Goal: Task Accomplishment & Management: Use online tool/utility

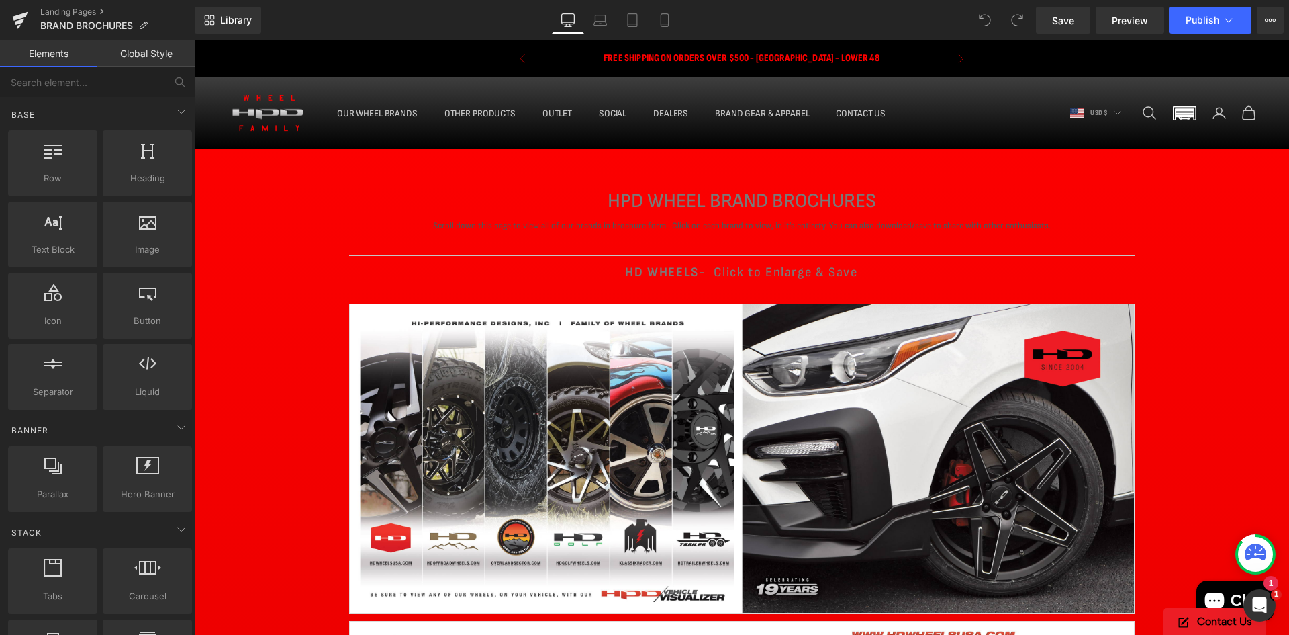
drag, startPoint x: 194, startPoint y: 40, endPoint x: 1215, endPoint y: 279, distance: 1048.3
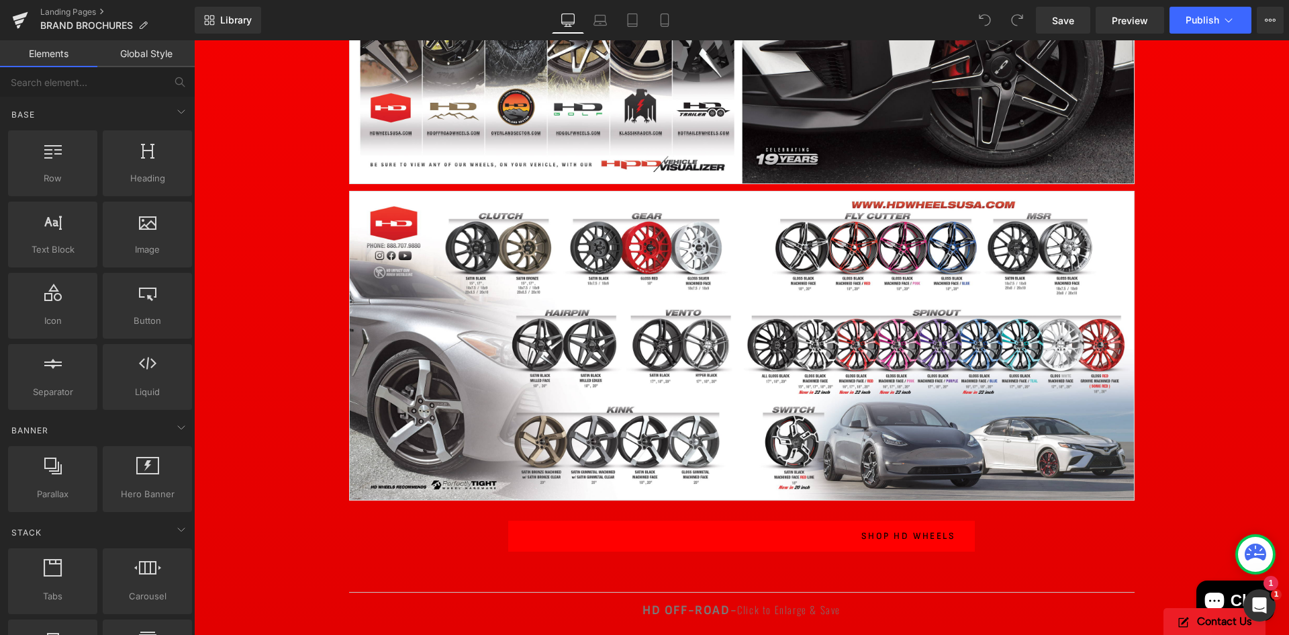
scroll to position [470, 0]
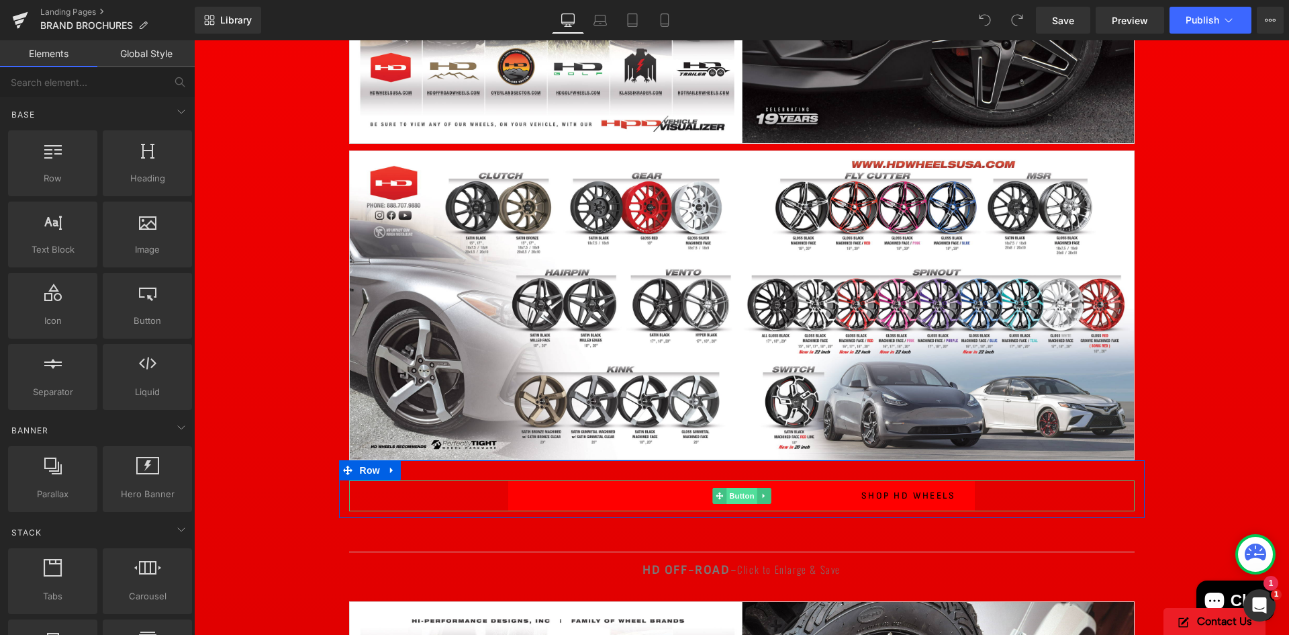
click at [733, 496] on span "Button" at bounding box center [742, 496] width 31 height 16
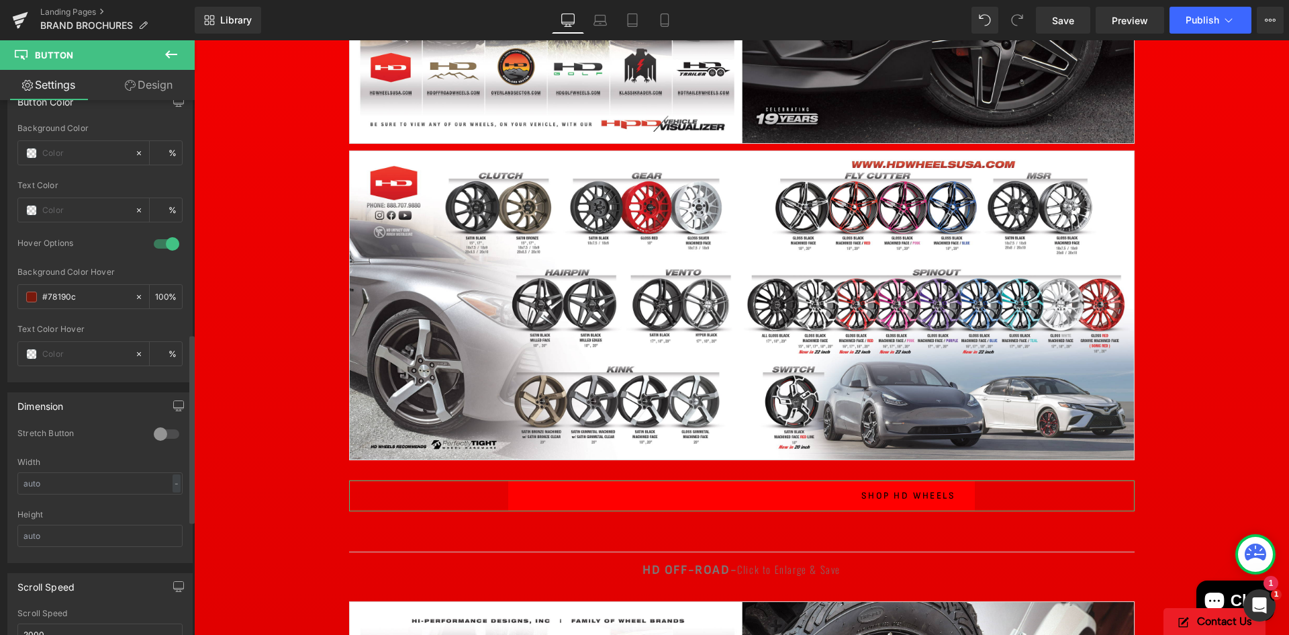
scroll to position [672, 0]
click at [162, 433] on div at bounding box center [166, 430] width 32 height 21
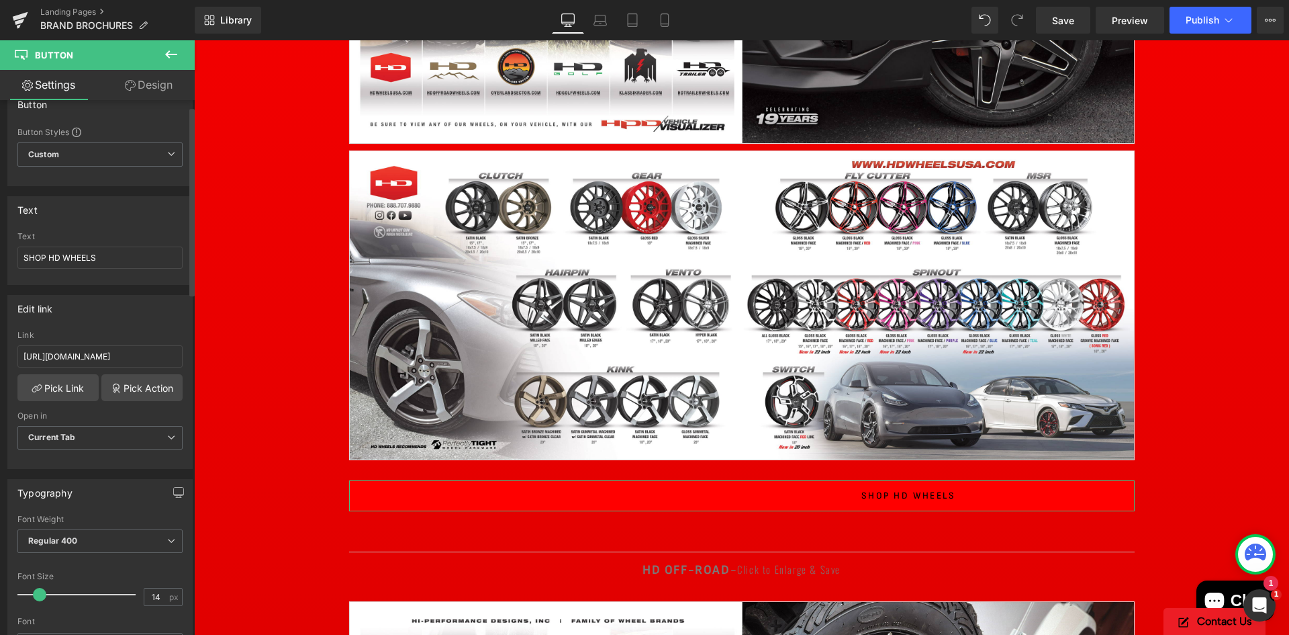
scroll to position [0, 0]
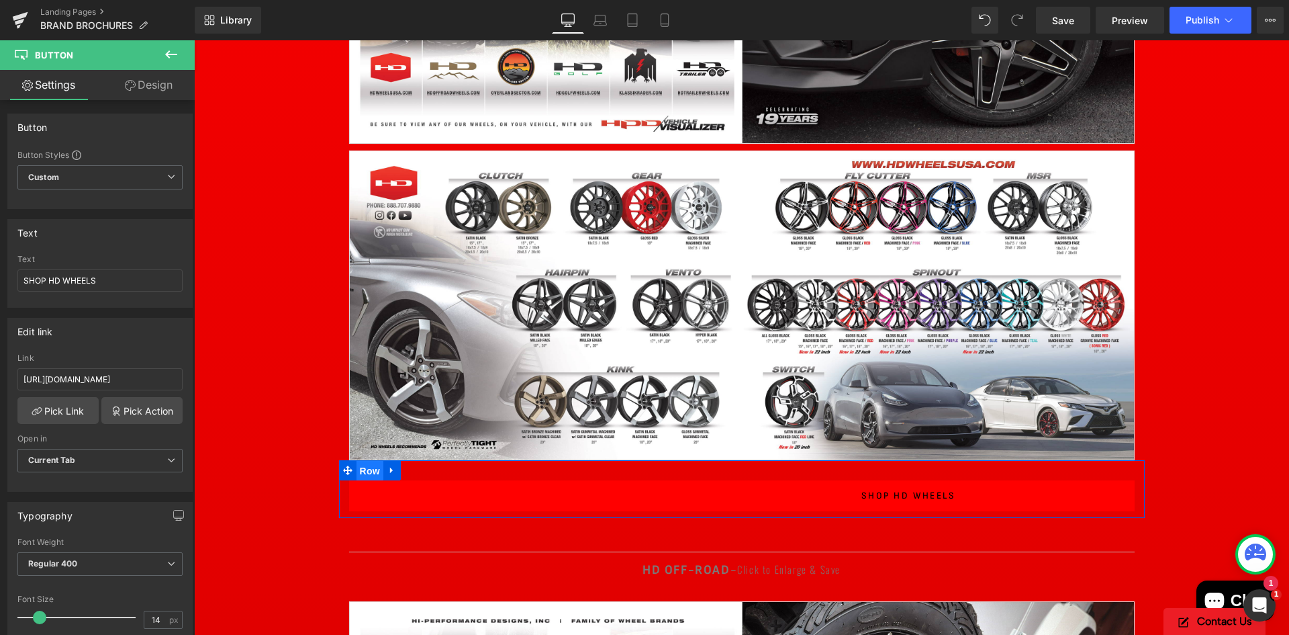
click at [363, 469] on span "Row" at bounding box center [370, 471] width 27 height 20
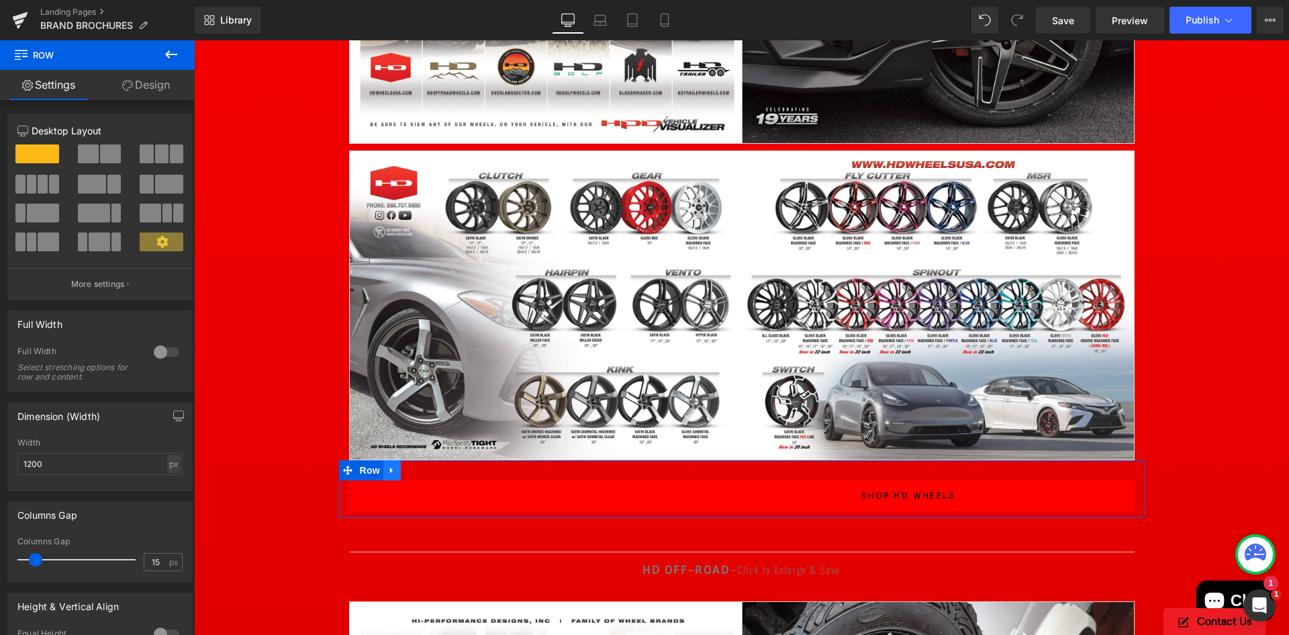
click at [389, 467] on icon at bounding box center [391, 470] width 9 height 10
click at [418, 469] on link at bounding box center [426, 470] width 17 height 20
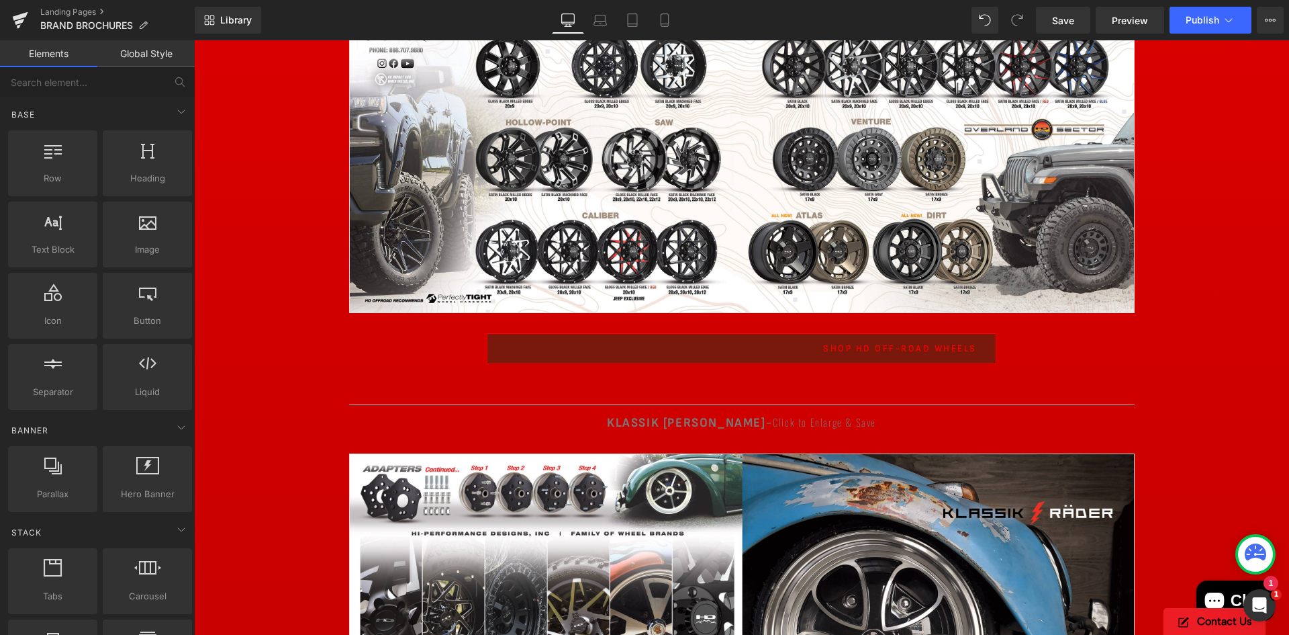
scroll to position [1343, 0]
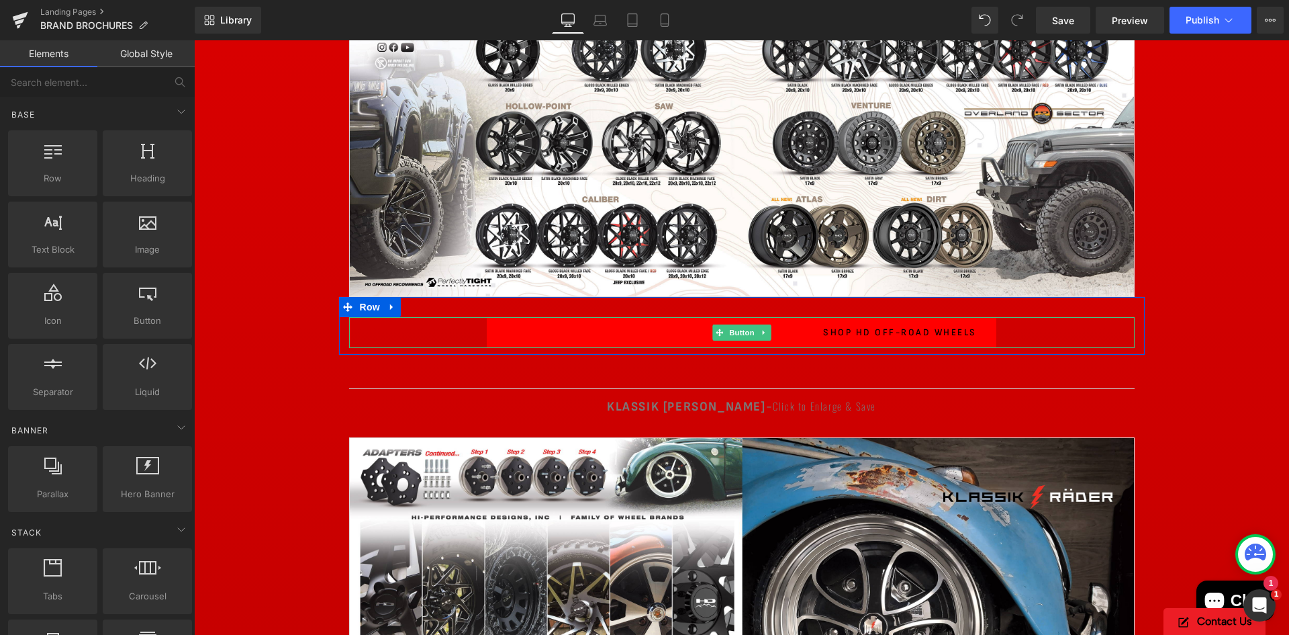
click at [434, 340] on div "SHOP HD OFF-ROAD WHEELS" at bounding box center [742, 332] width 786 height 31
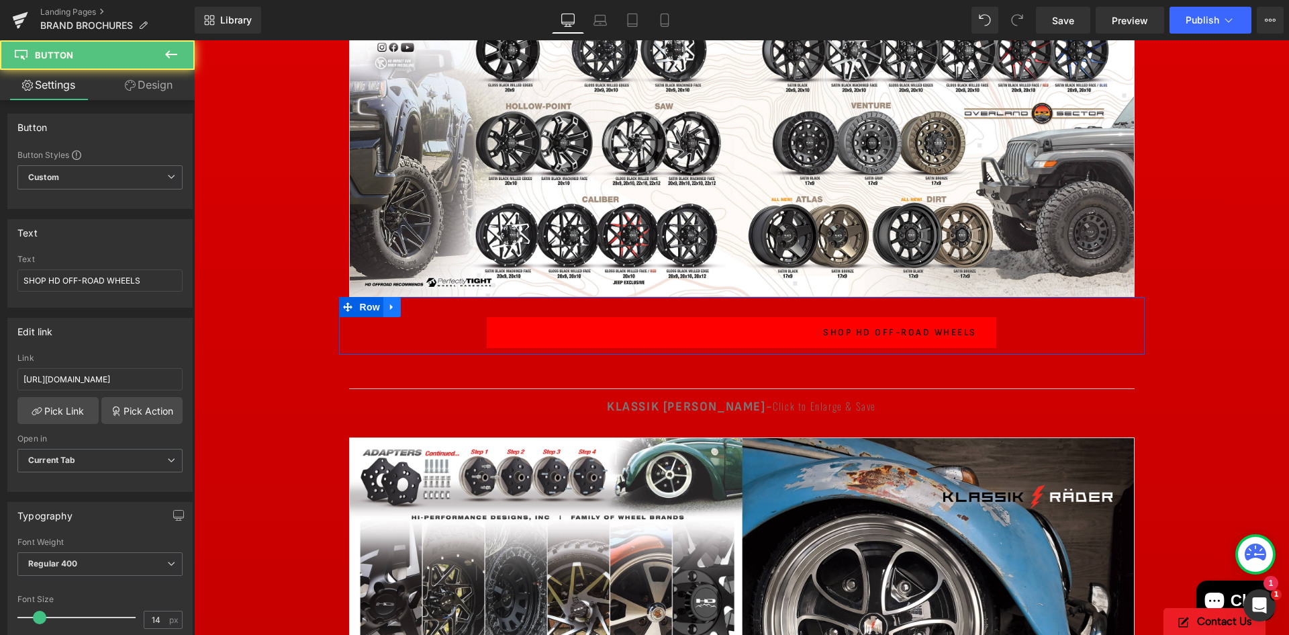
click at [389, 303] on icon at bounding box center [391, 307] width 9 height 10
click at [422, 305] on icon at bounding box center [426, 306] width 9 height 9
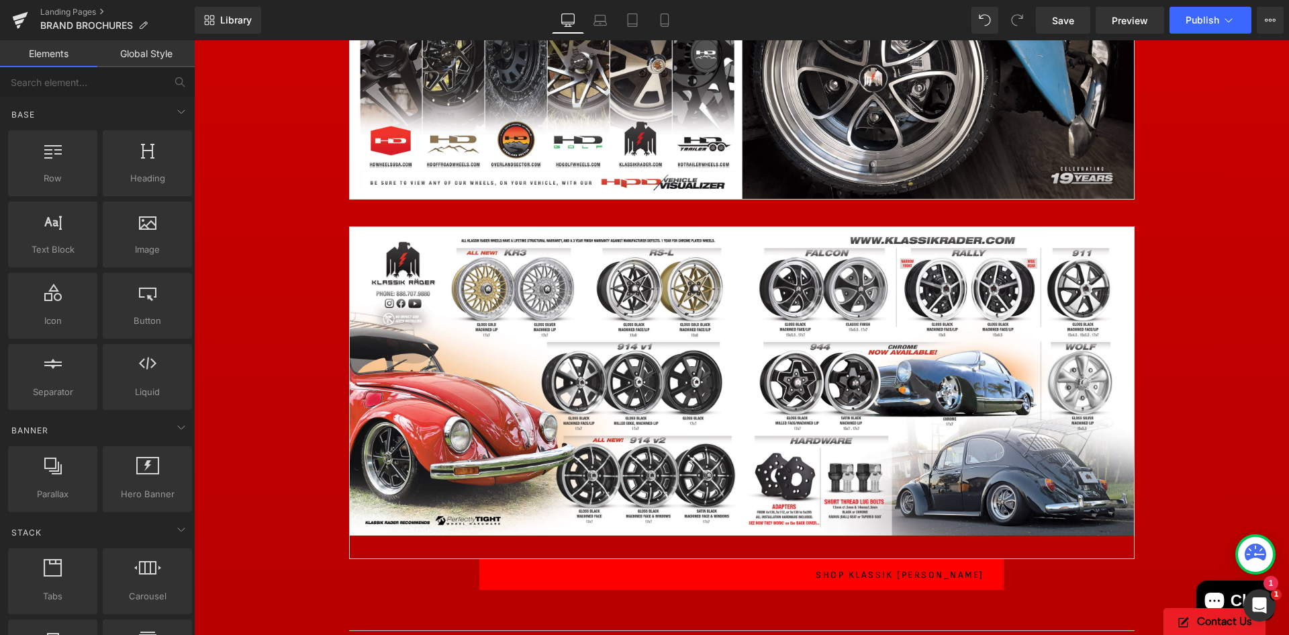
scroll to position [1880, 0]
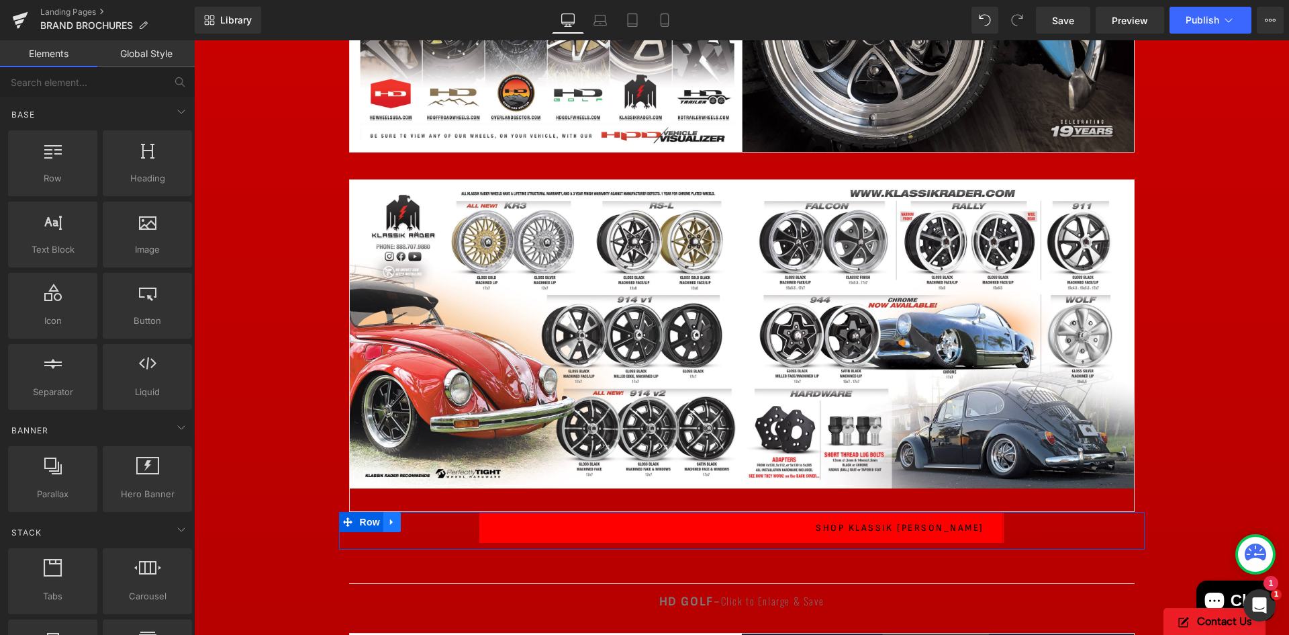
click at [387, 521] on icon at bounding box center [391, 522] width 9 height 10
click at [422, 517] on icon at bounding box center [426, 521] width 9 height 9
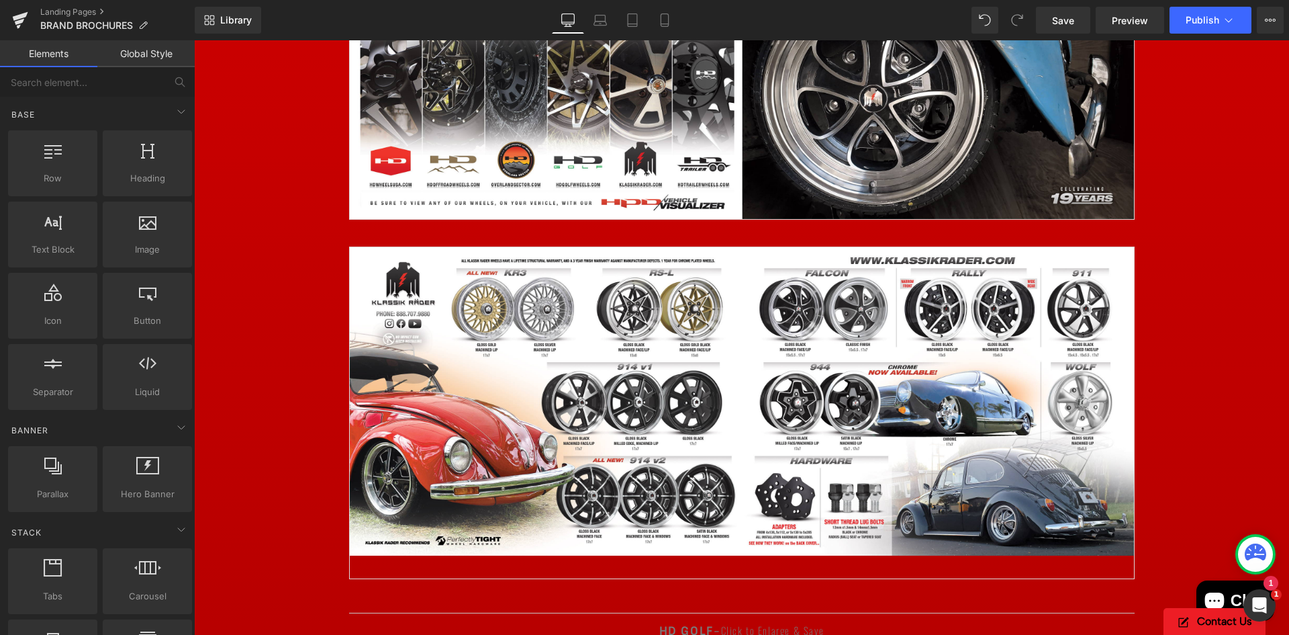
scroll to position [2015, 0]
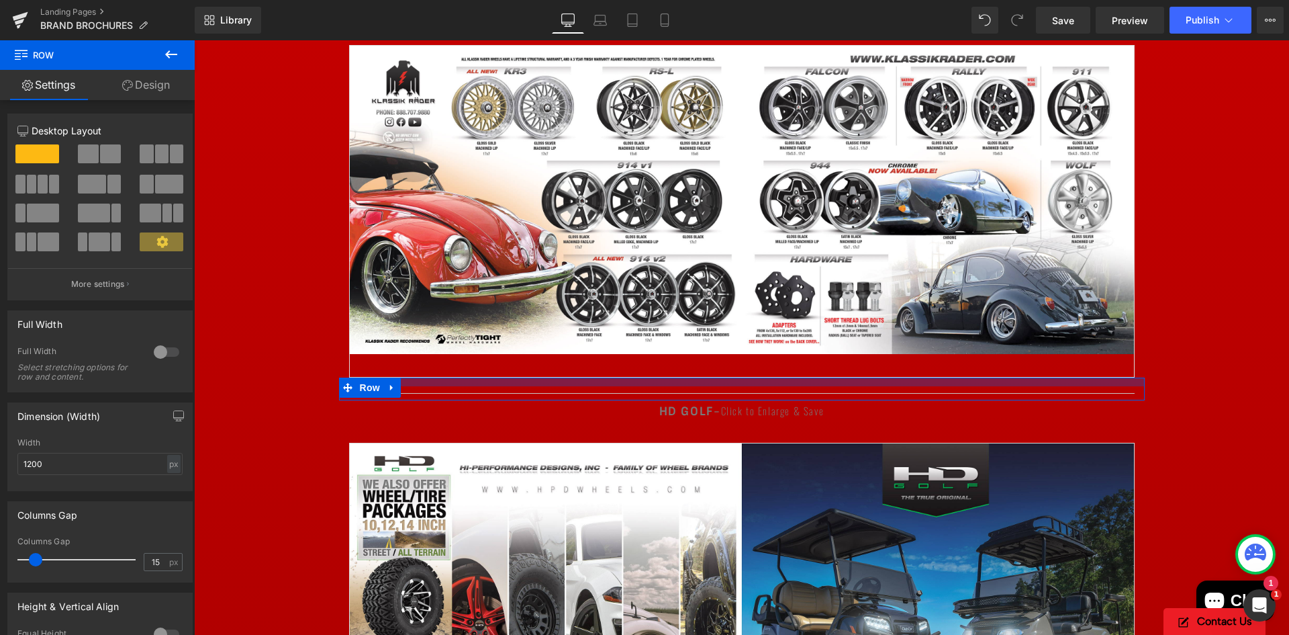
drag, startPoint x: 696, startPoint y: 403, endPoint x: 704, endPoint y: 384, distance: 20.5
click at [704, 384] on div at bounding box center [742, 381] width 806 height 9
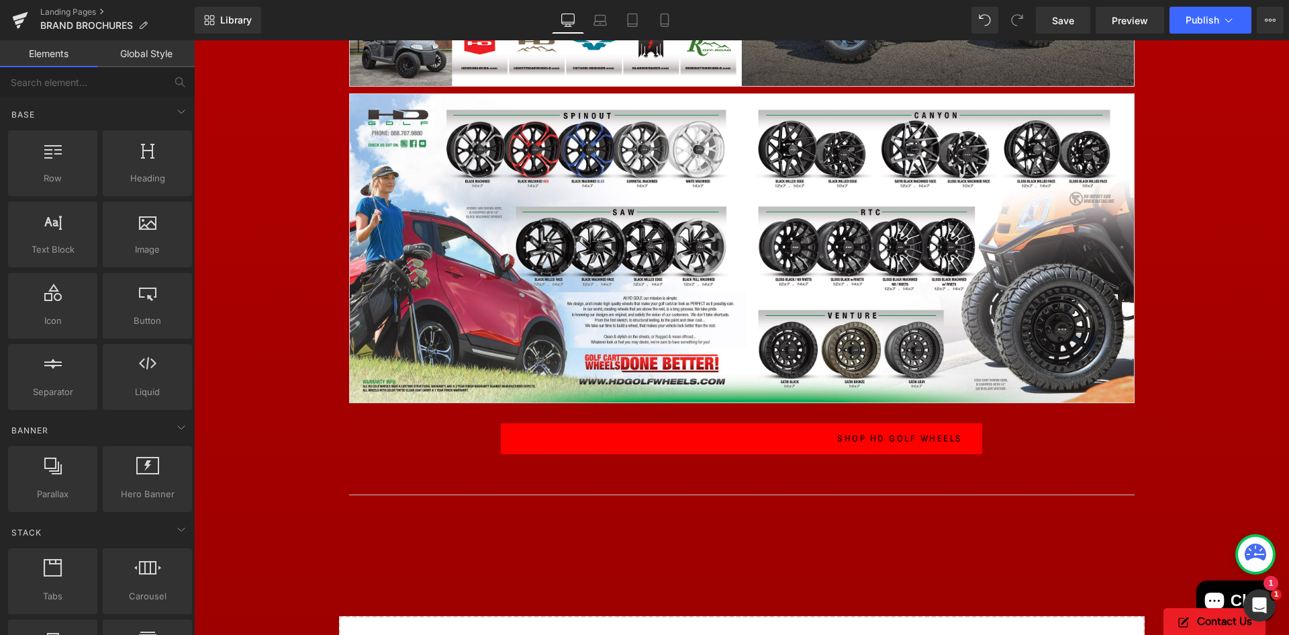
scroll to position [2686, 0]
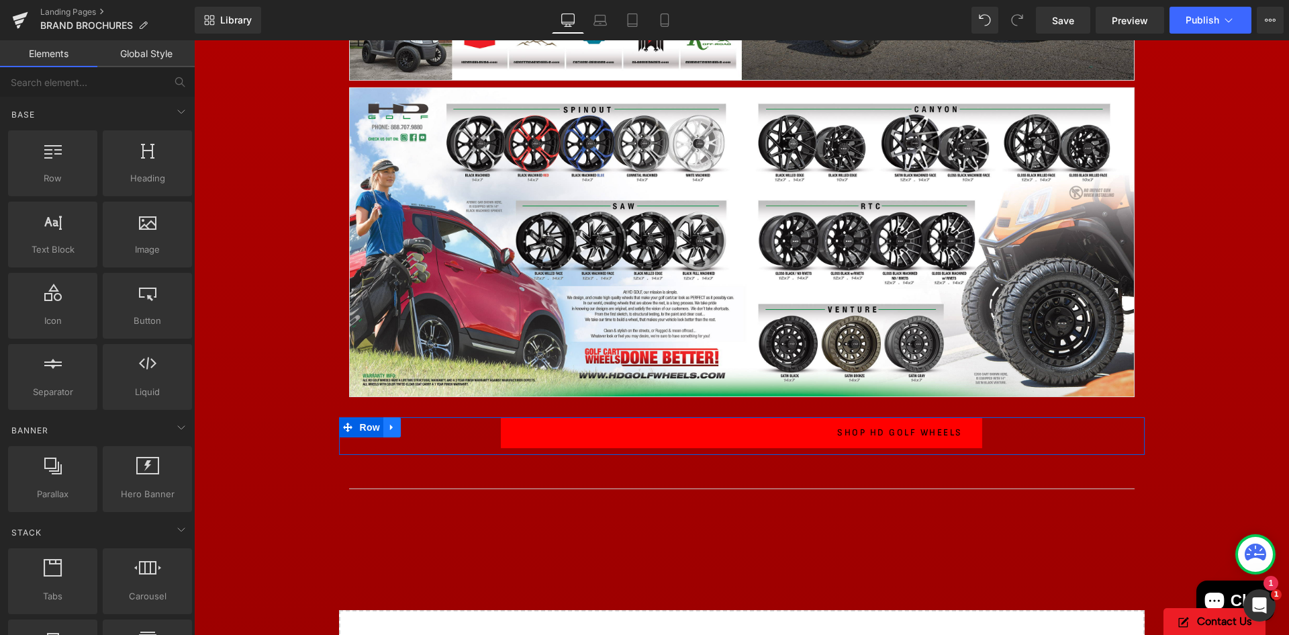
click at [388, 422] on icon at bounding box center [391, 427] width 9 height 10
click at [422, 426] on icon at bounding box center [426, 426] width 9 height 9
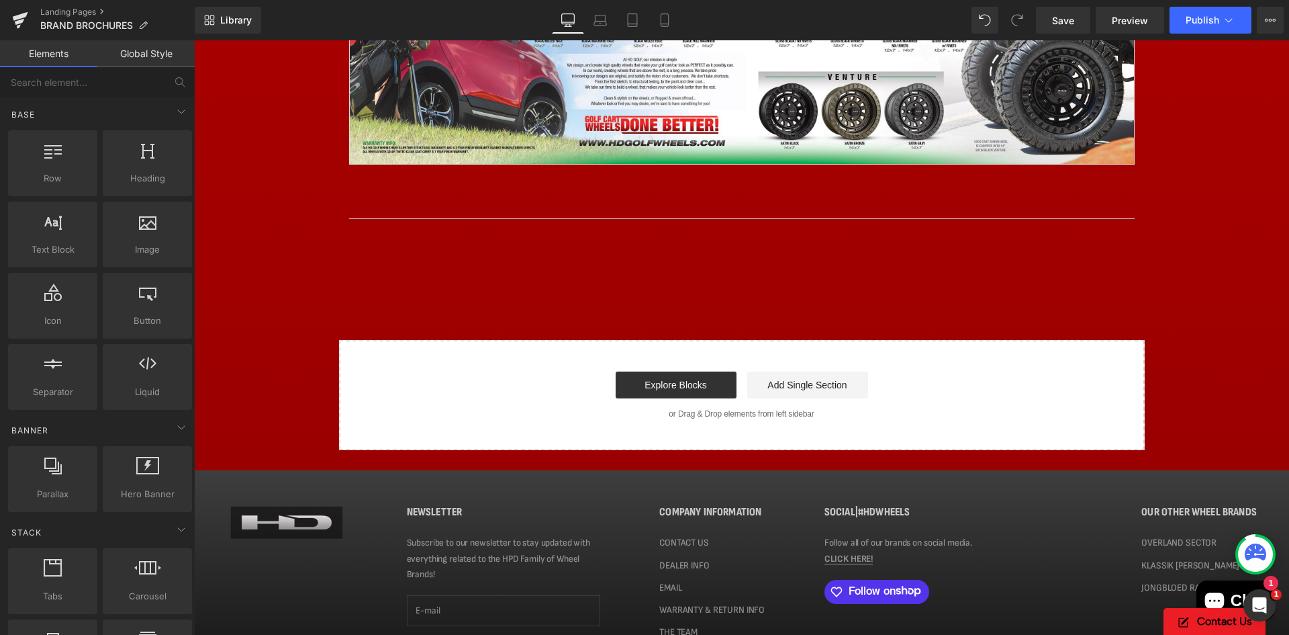
scroll to position [2955, 0]
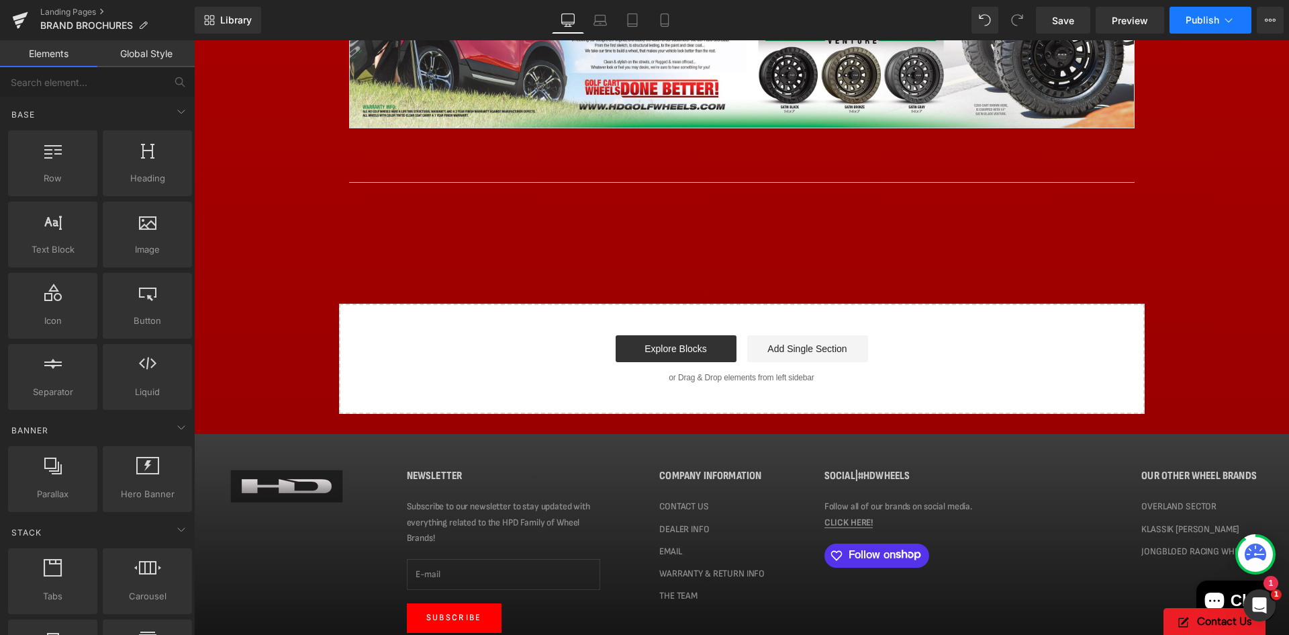
click at [1209, 15] on span "Publish" at bounding box center [1203, 20] width 34 height 11
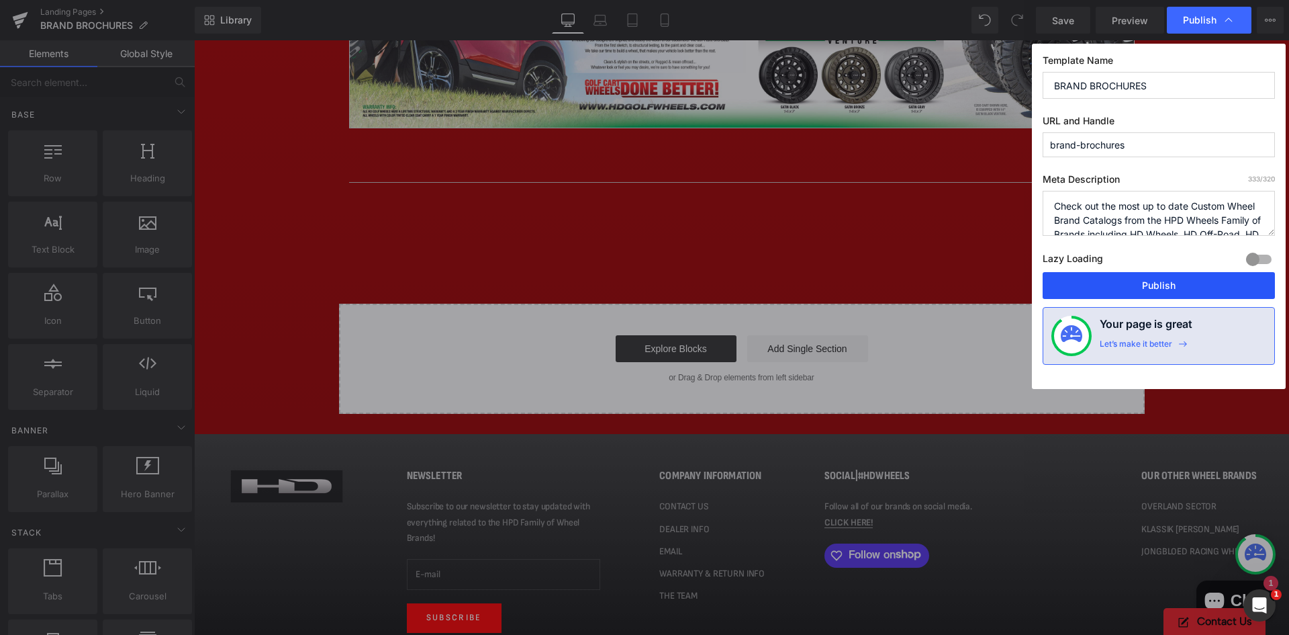
click at [1175, 287] on button "Publish" at bounding box center [1159, 285] width 232 height 27
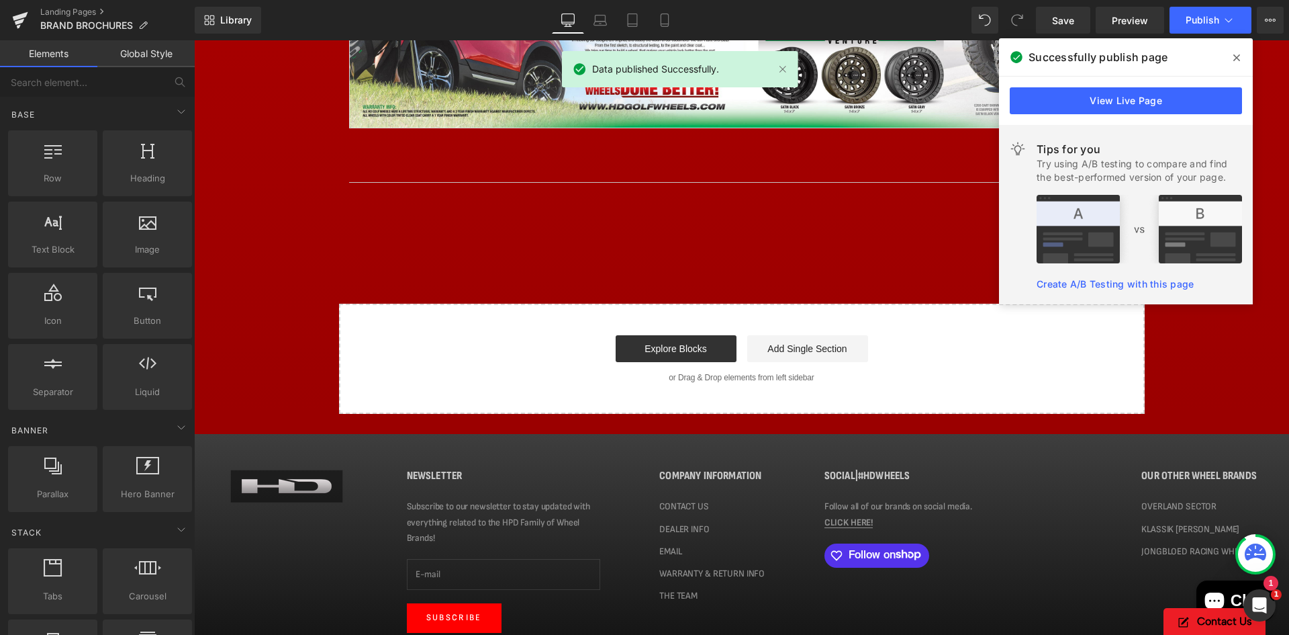
click at [1236, 55] on icon at bounding box center [1237, 57] width 7 height 11
